Goal: Book appointment/travel/reservation

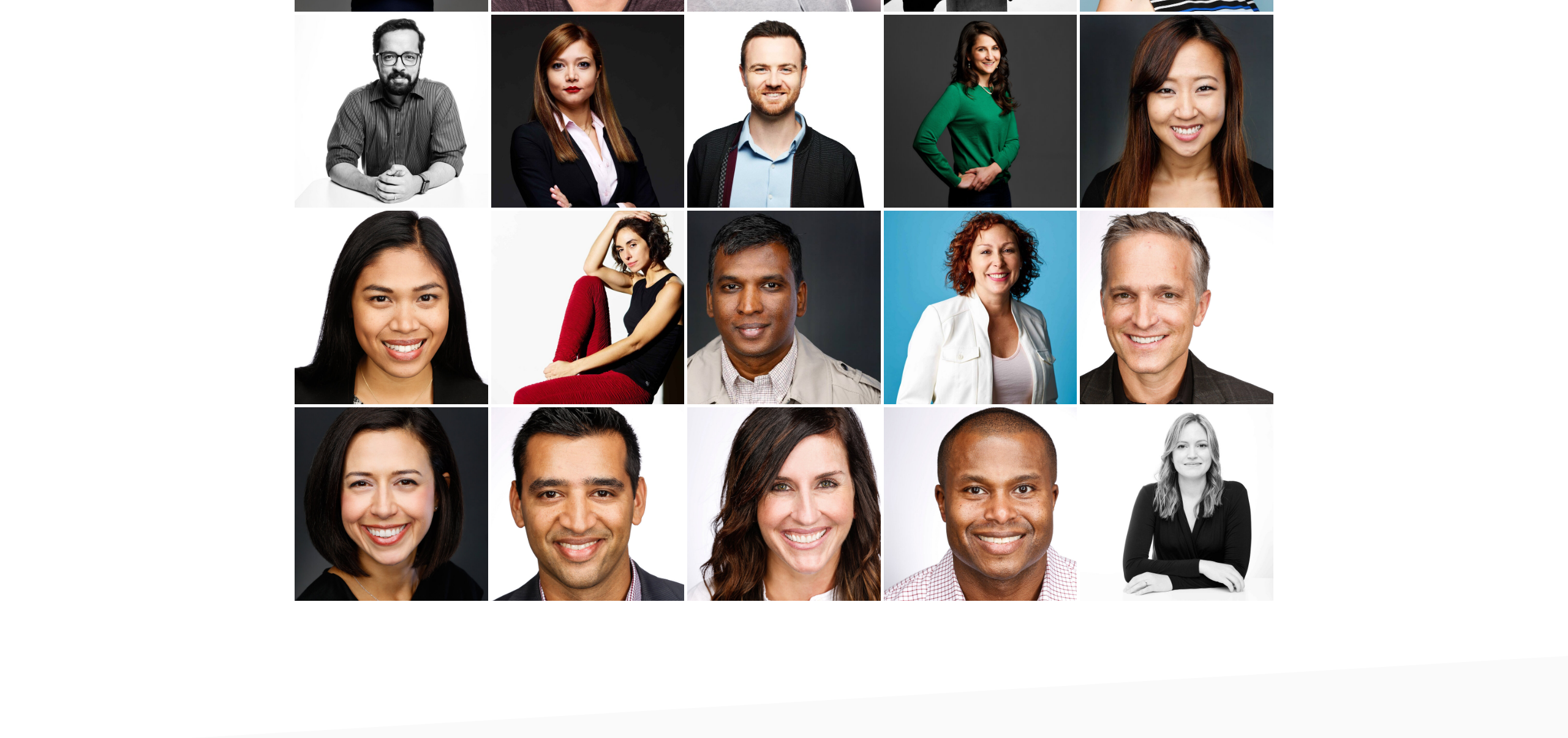
scroll to position [2791, 0]
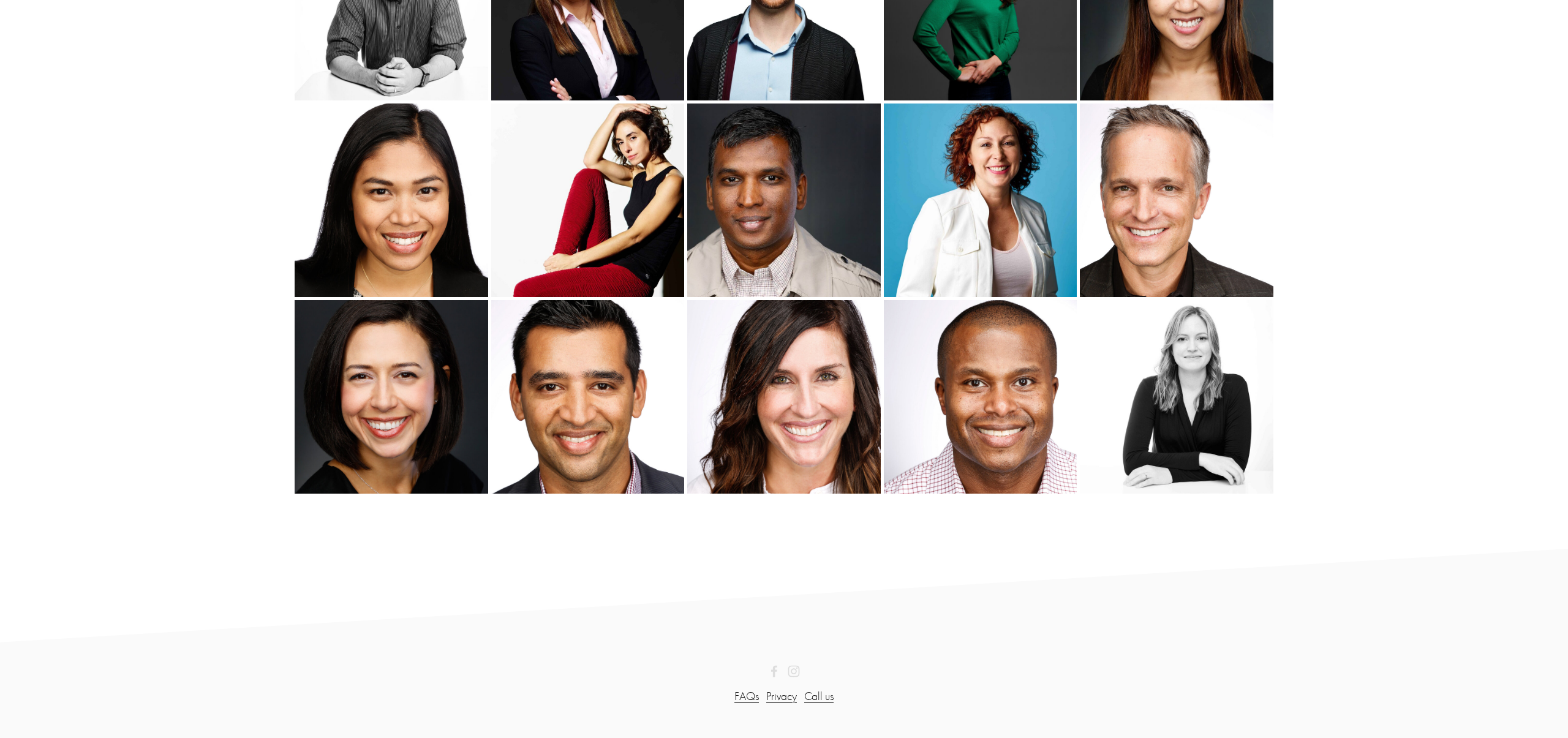
click at [743, 704] on link "FAQs" at bounding box center [747, 697] width 25 height 17
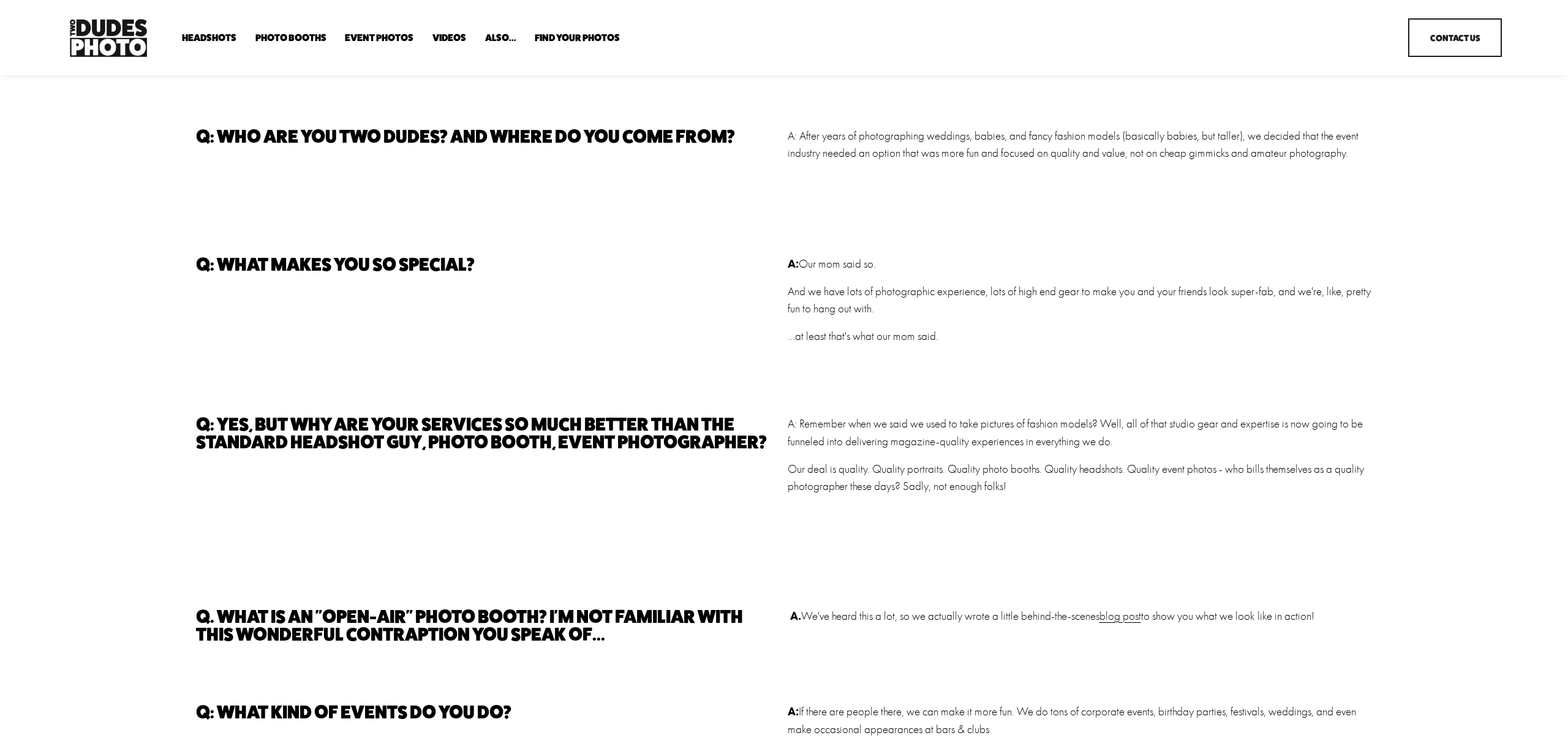
click at [216, 38] on span "Headshots" at bounding box center [209, 38] width 55 height 10
click at [0, 0] on span "Drop-In Headshot Sessions" at bounding box center [0, 0] width 0 height 0
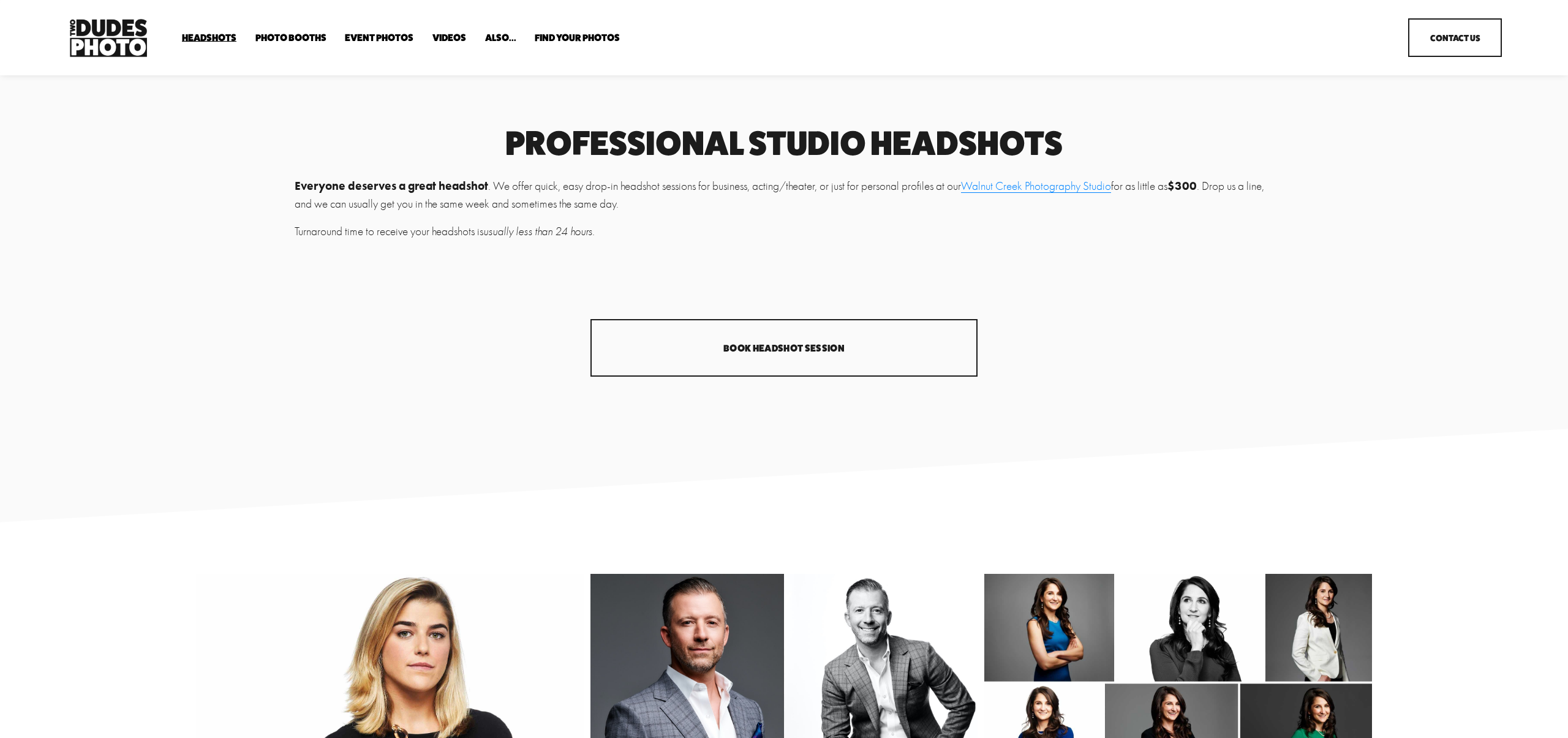
click at [1019, 189] on link "Walnut Creek Photography Studio" at bounding box center [1035, 186] width 150 height 13
click at [1470, 47] on link "Contact Us" at bounding box center [1454, 37] width 94 height 39
drag, startPoint x: 760, startPoint y: 315, endPoint x: 771, endPoint y: 331, distance: 19.4
click at [761, 316] on div "Professional Studio Headshots Everyone deserves a great headshot . We offer qui…" at bounding box center [784, 252] width 1568 height 250
click at [771, 333] on link "Book Headshot Session" at bounding box center [784, 347] width 388 height 57
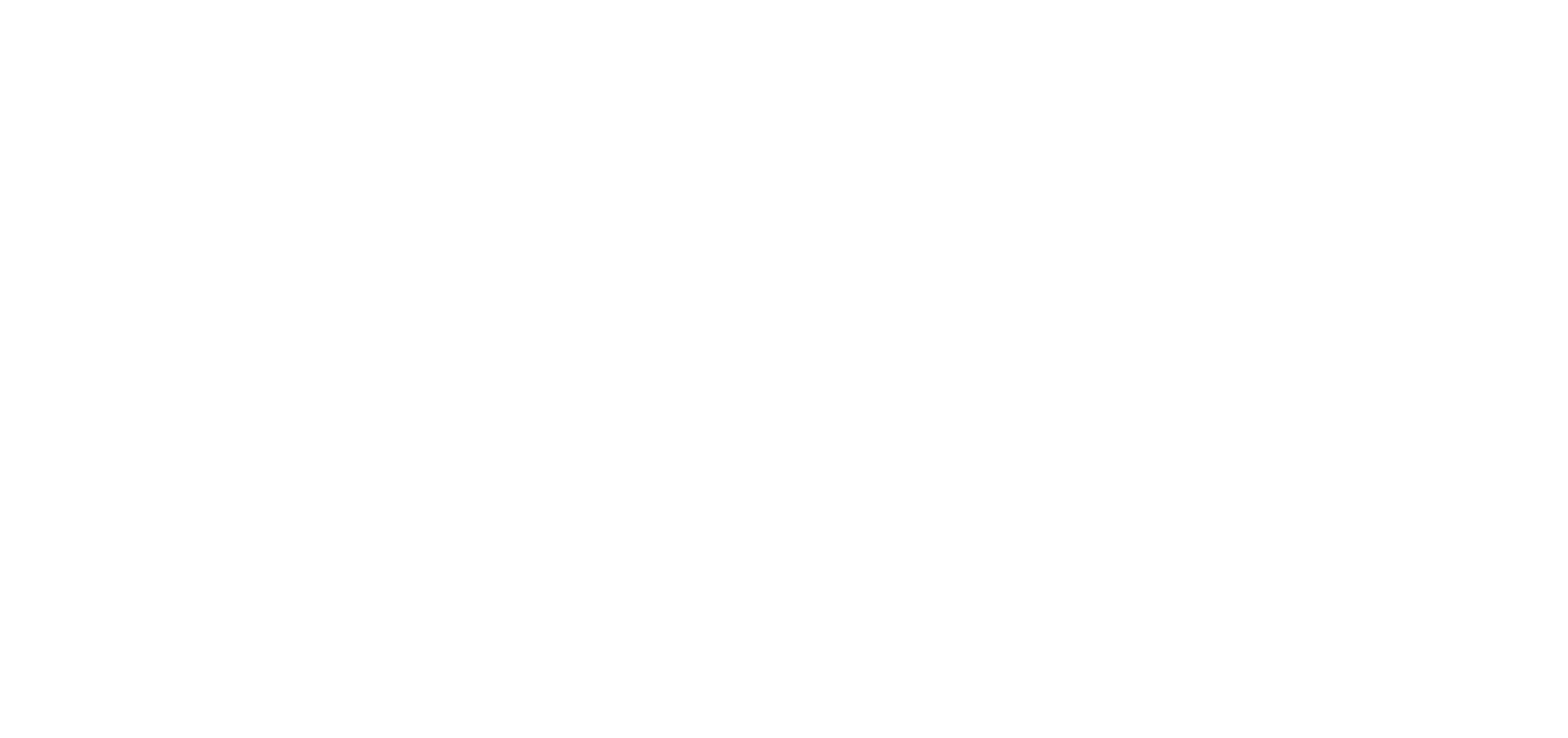
scroll to position [161, 0]
